Goal: Information Seeking & Learning: Learn about a topic

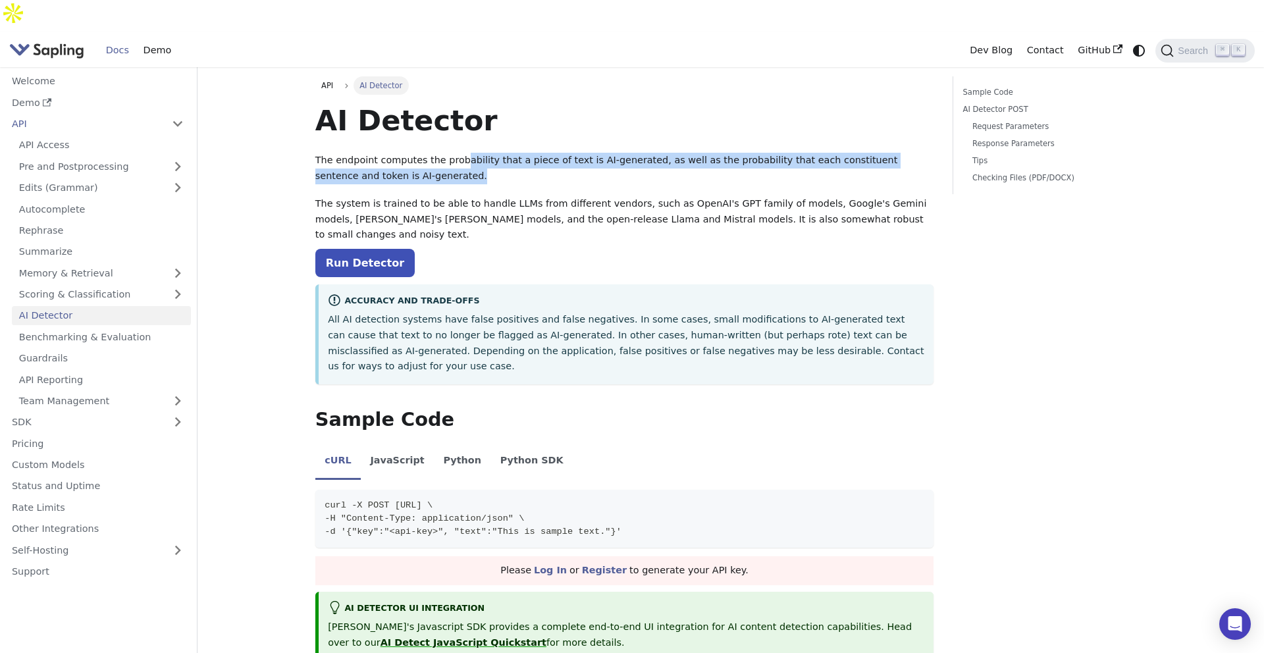
drag, startPoint x: 480, startPoint y: 145, endPoint x: 436, endPoint y: 117, distance: 52.9
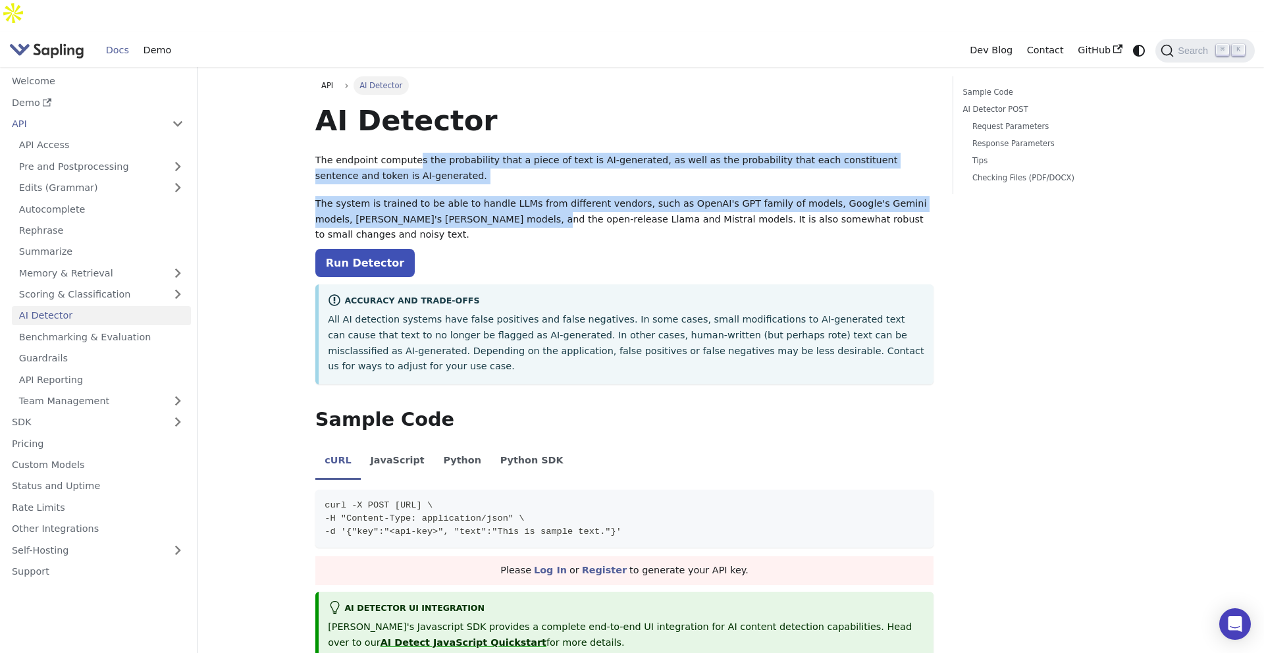
drag, startPoint x: 496, startPoint y: 187, endPoint x: 415, endPoint y: 122, distance: 103.9
click at [415, 153] on p "The endpoint computes the probability that a piece of text is AI-generated, as …" at bounding box center [624, 169] width 619 height 32
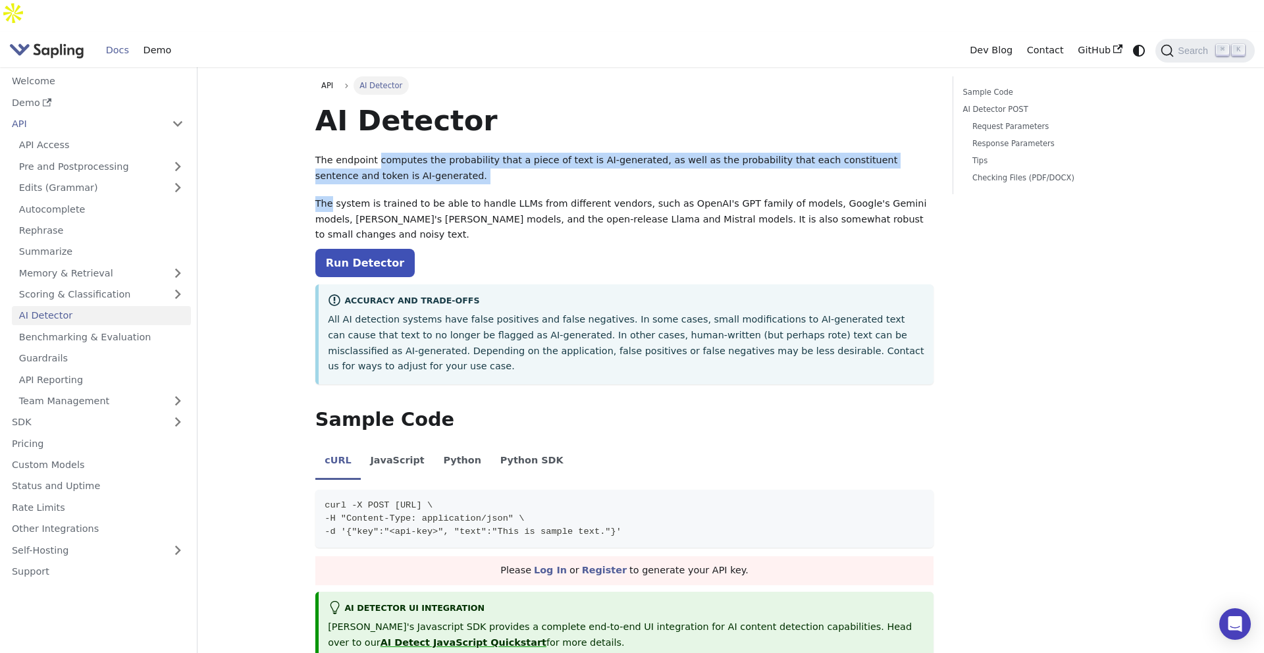
drag, startPoint x: 415, startPoint y: 122, endPoint x: 620, endPoint y: 180, distance: 213.5
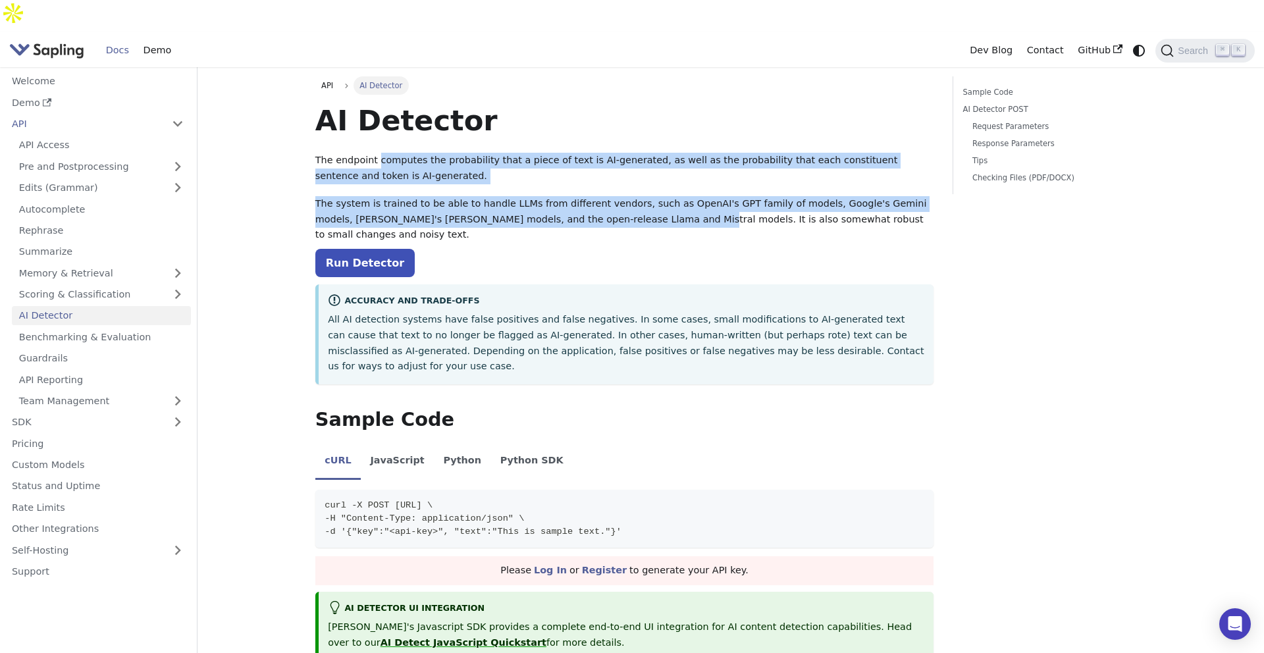
click at [620, 196] on p "The system is trained to be able to handle LLMs from different vendors, such as…" at bounding box center [624, 219] width 619 height 47
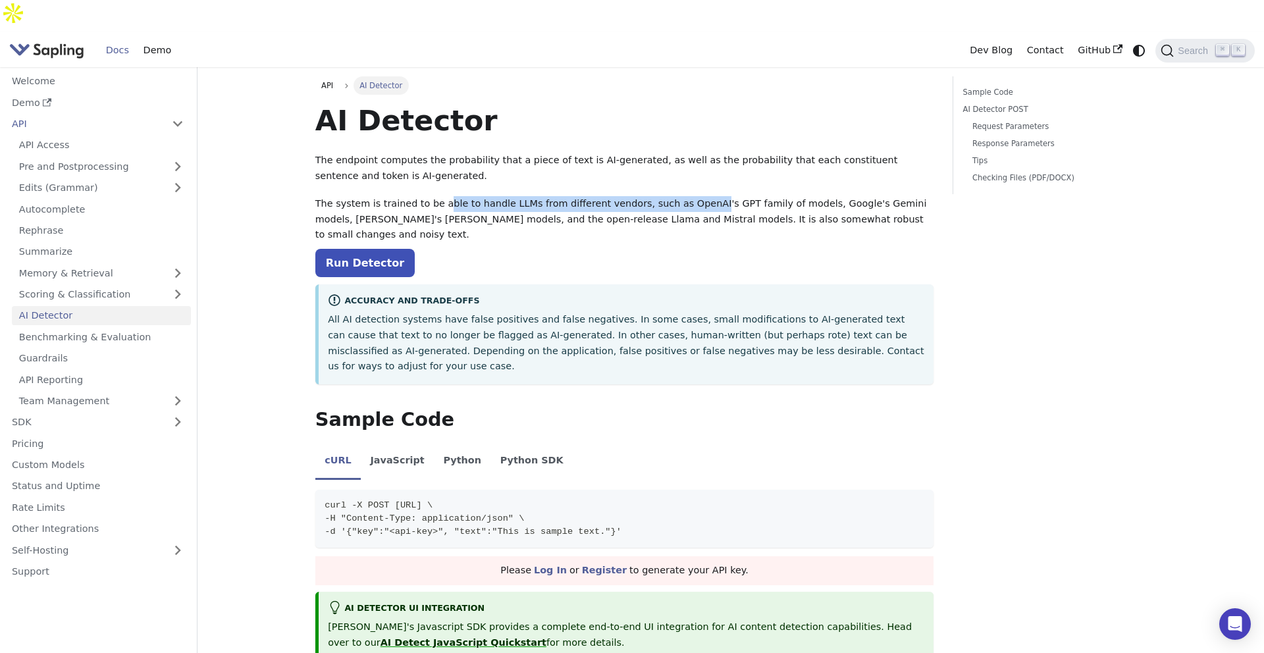
drag, startPoint x: 440, startPoint y: 173, endPoint x: 695, endPoint y: 173, distance: 255.3
click at [696, 196] on p "The system is trained to be able to handle LLMs from different vendors, such as…" at bounding box center [624, 219] width 619 height 47
click at [695, 196] on p "The system is trained to be able to handle LLMs from different vendors, such as…" at bounding box center [624, 219] width 619 height 47
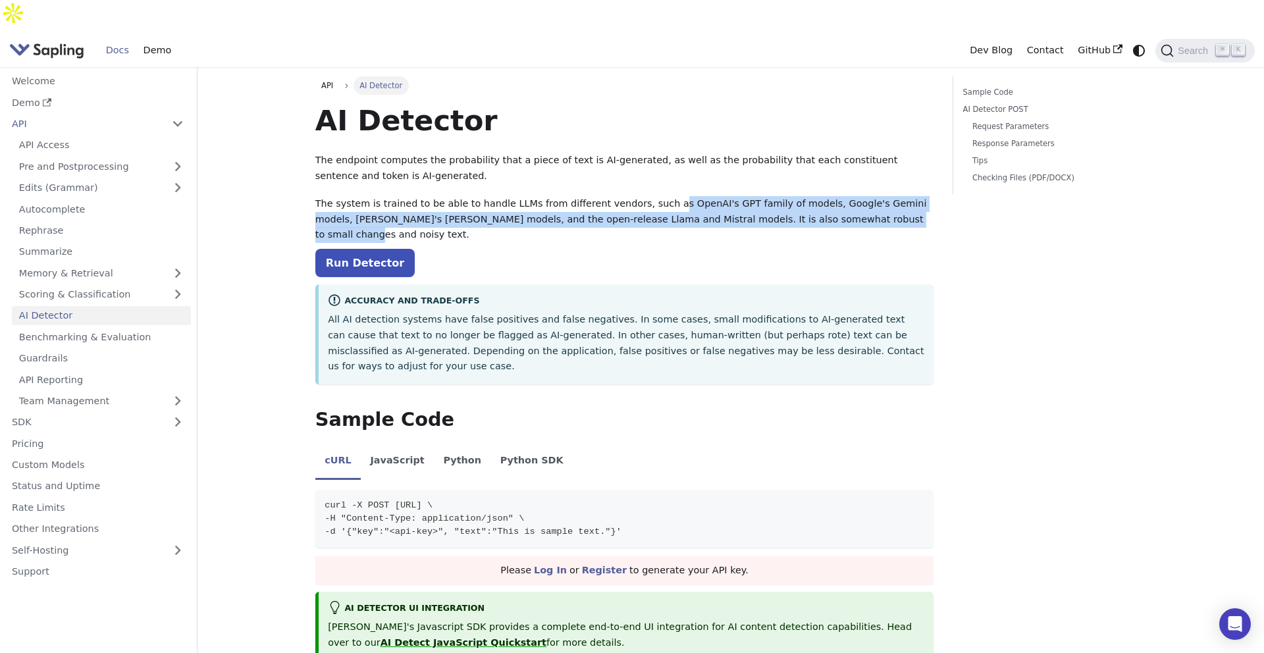
drag, startPoint x: 655, startPoint y: 178, endPoint x: 892, endPoint y: 192, distance: 237.3
click at [892, 196] on p "The system is trained to be able to handle LLMs from different vendors, such as…" at bounding box center [624, 219] width 619 height 47
